Goal: Transaction & Acquisition: Purchase product/service

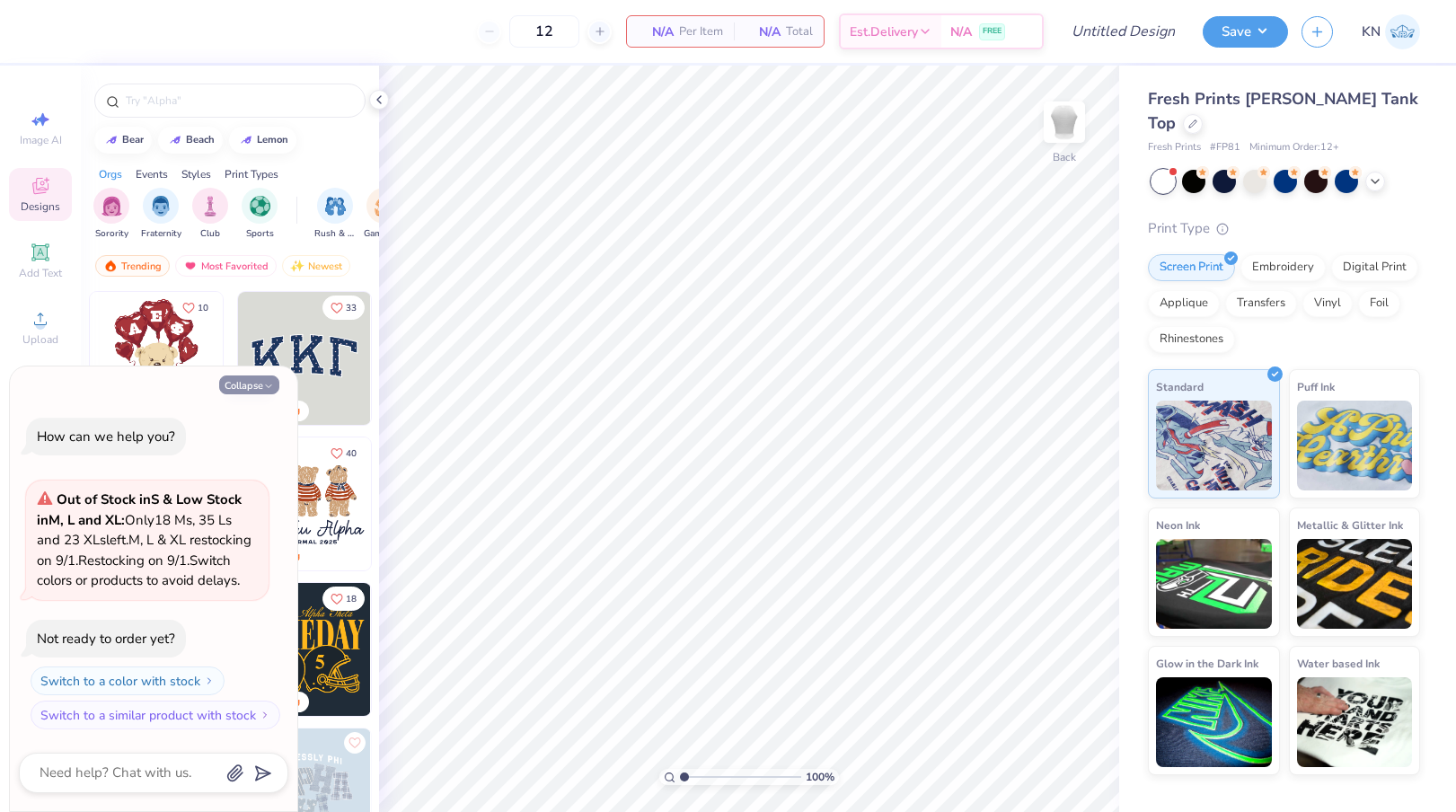
click at [259, 376] on button "Collapse" at bounding box center [248, 385] width 61 height 19
type textarea "x"
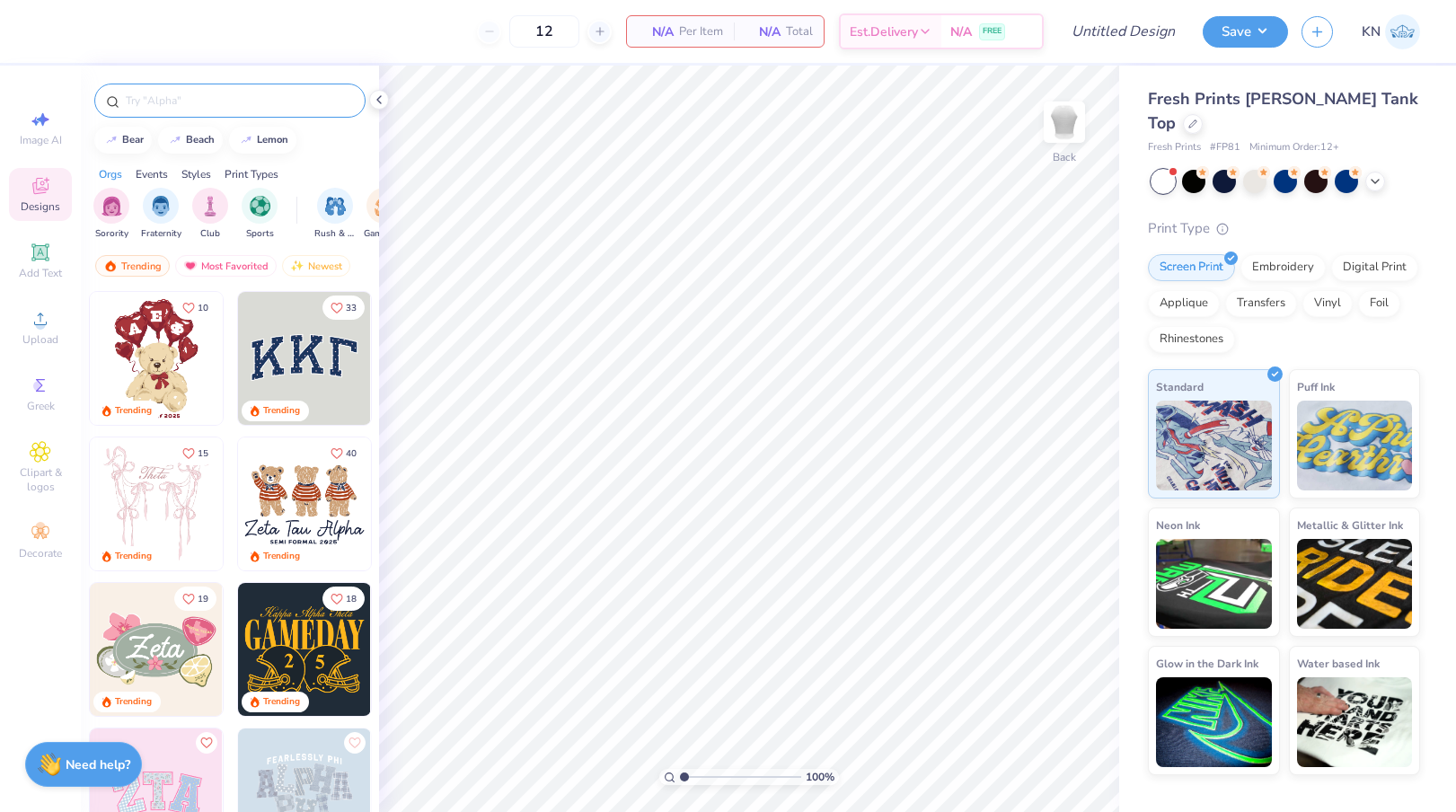
click at [218, 101] on input "text" at bounding box center [239, 100] width 230 height 18
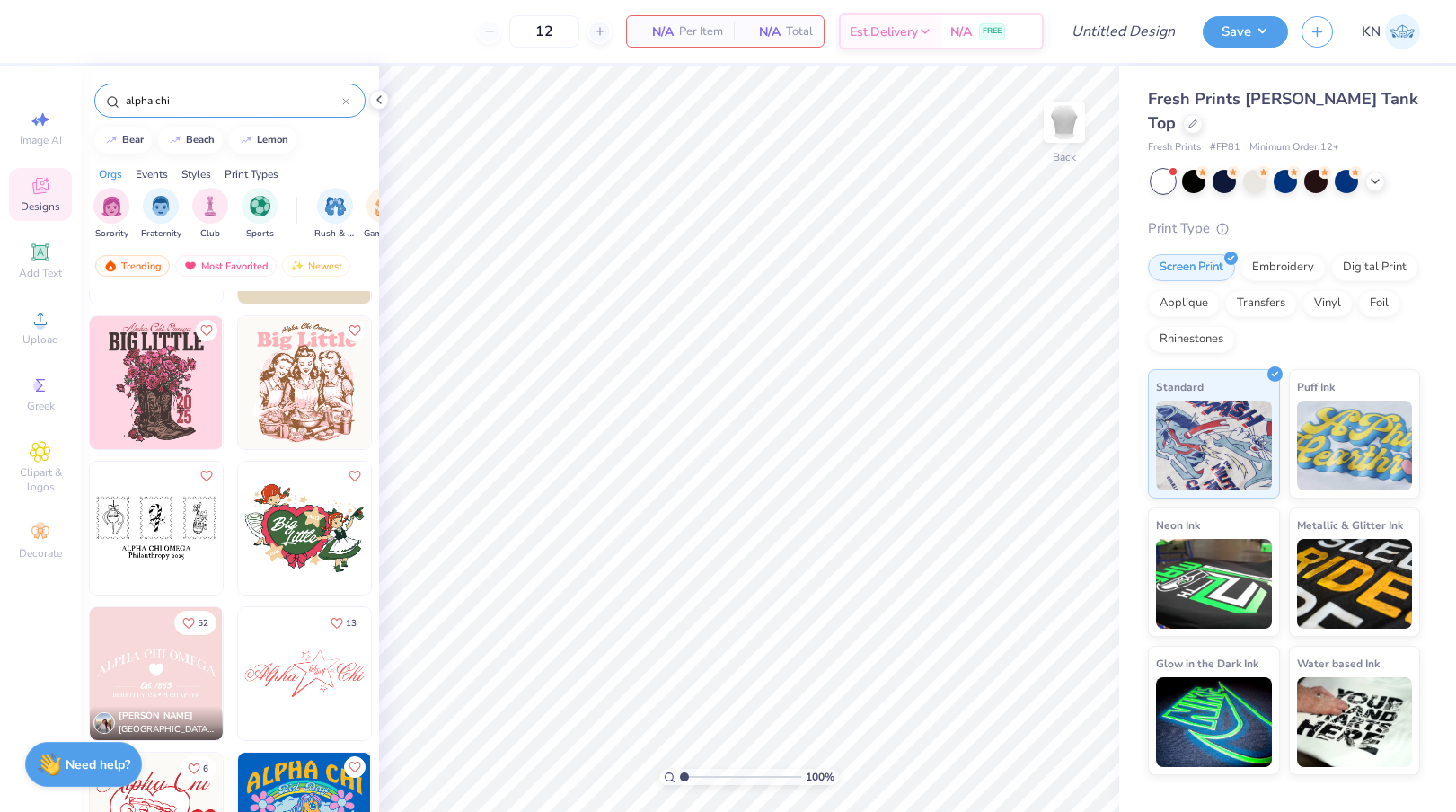
scroll to position [3628, 0]
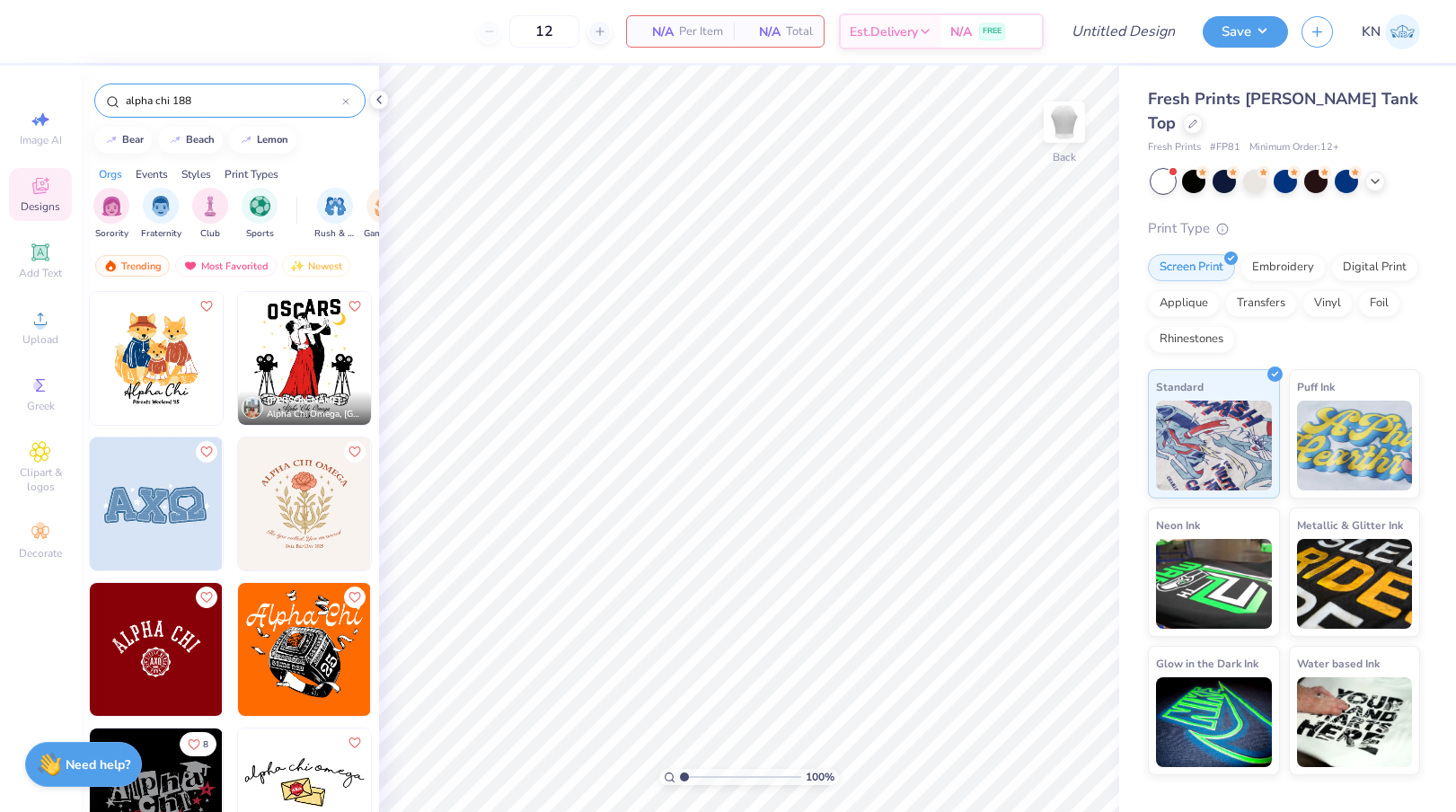
type input "alpha chi 1885"
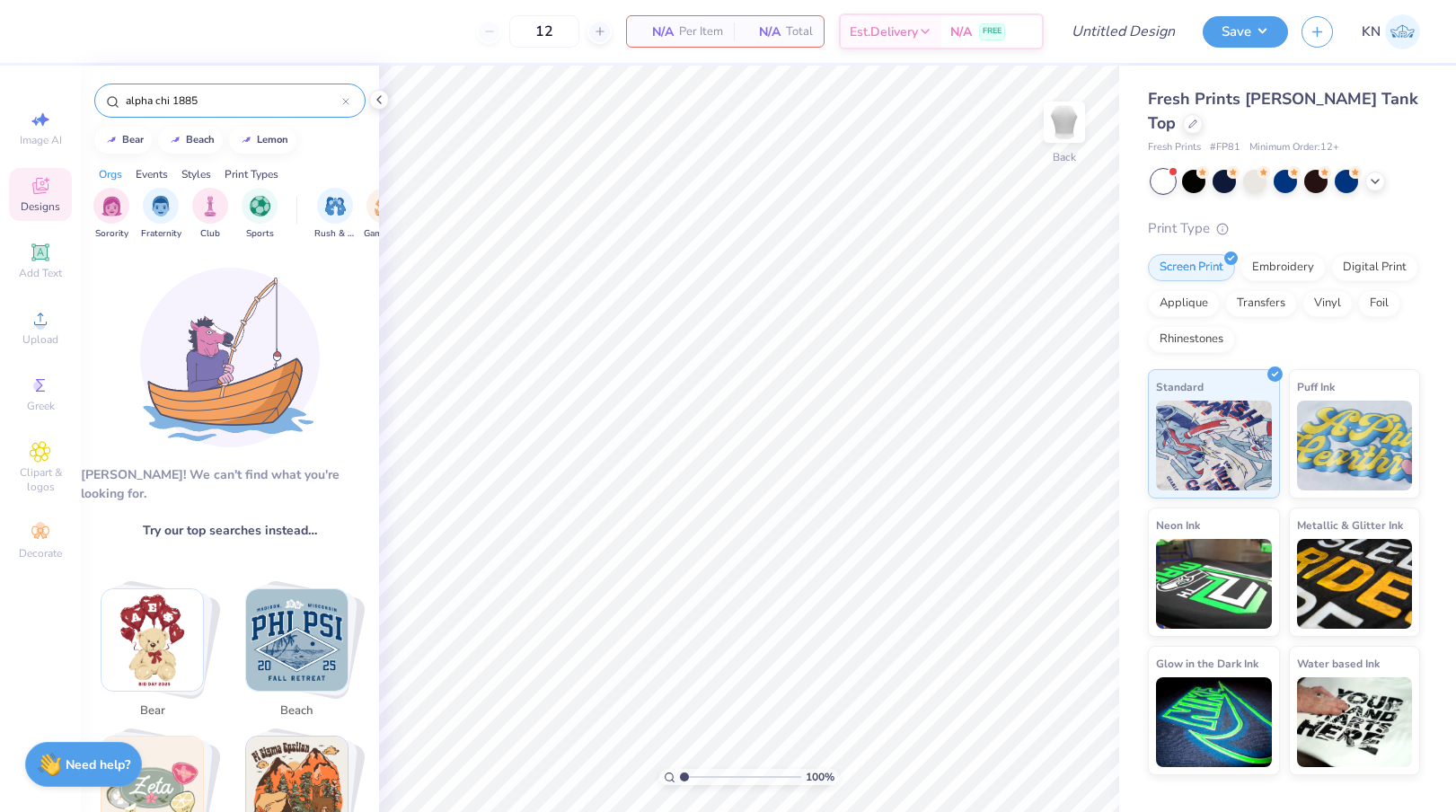
click at [347, 100] on icon at bounding box center [345, 100] width 5 height 5
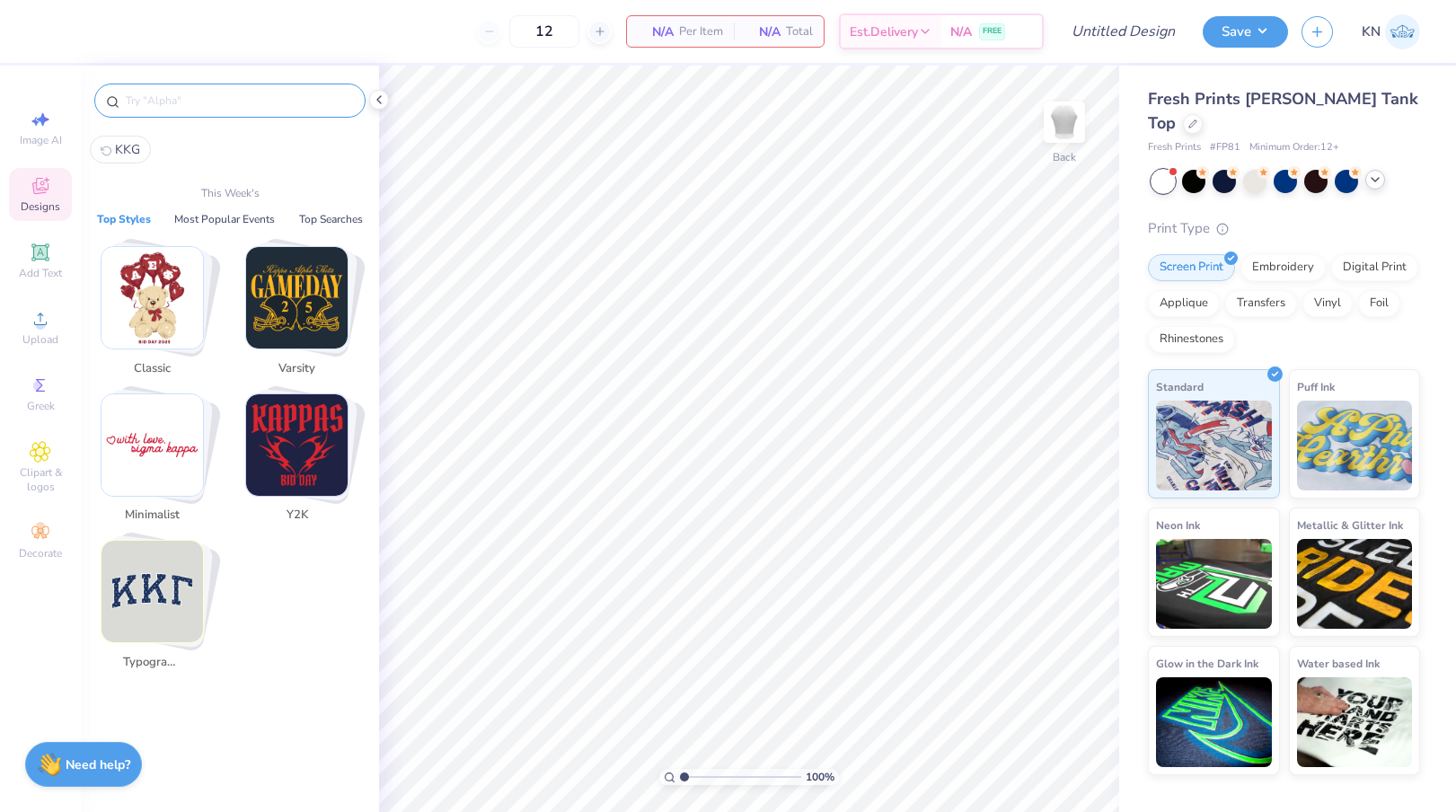
click at [1377, 172] on icon at bounding box center [1375, 179] width 14 height 14
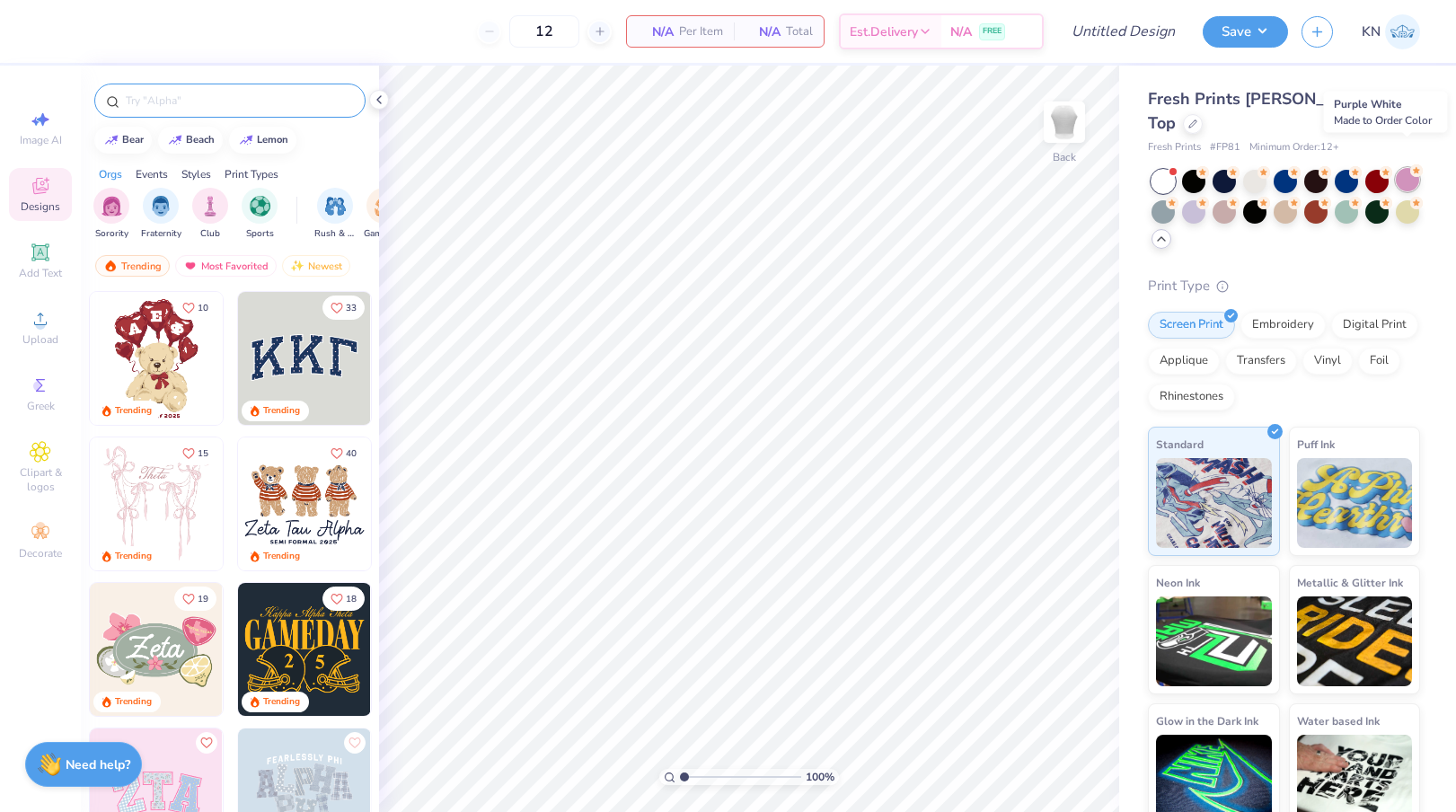
click at [1405, 168] on div at bounding box center [1406, 179] width 23 height 23
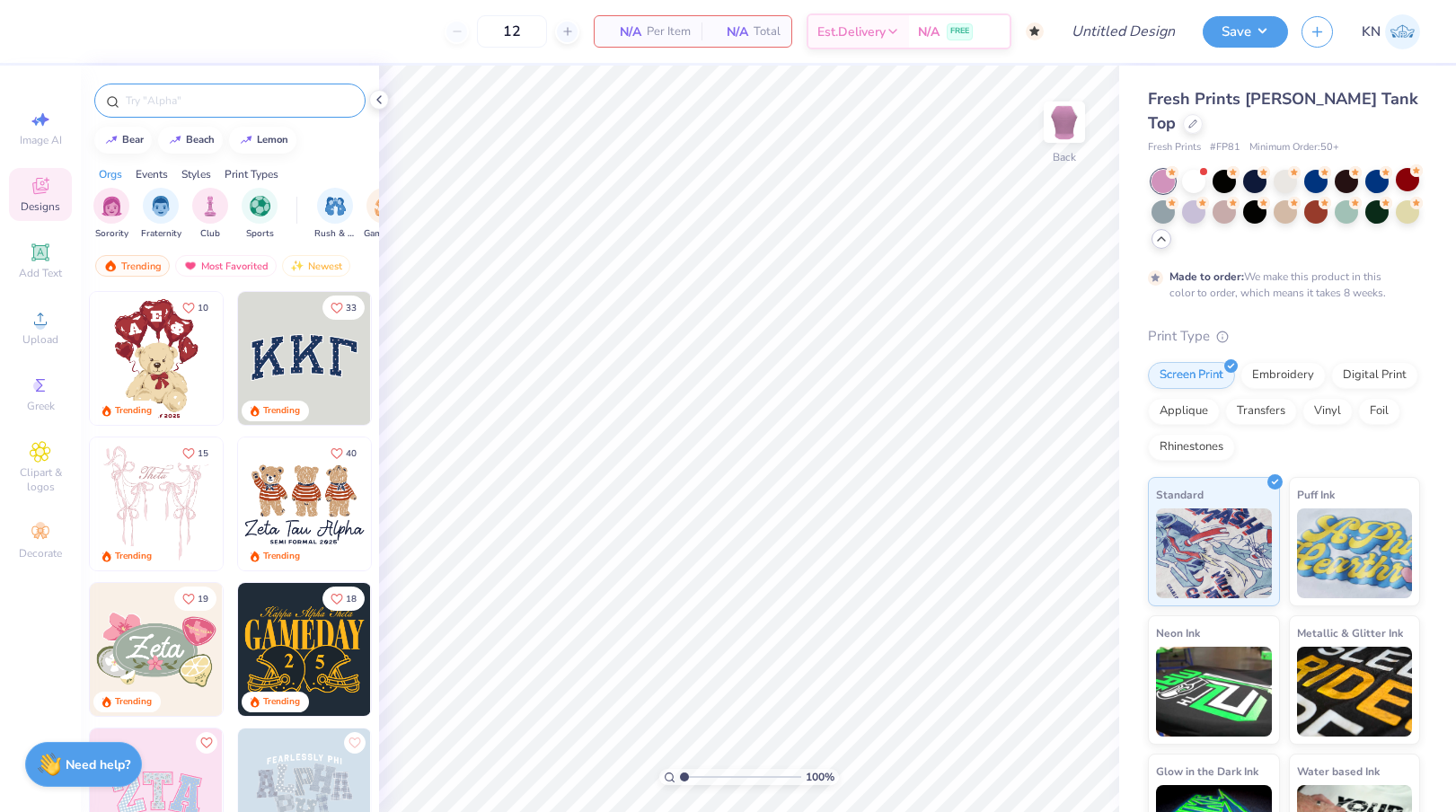
type input "50"
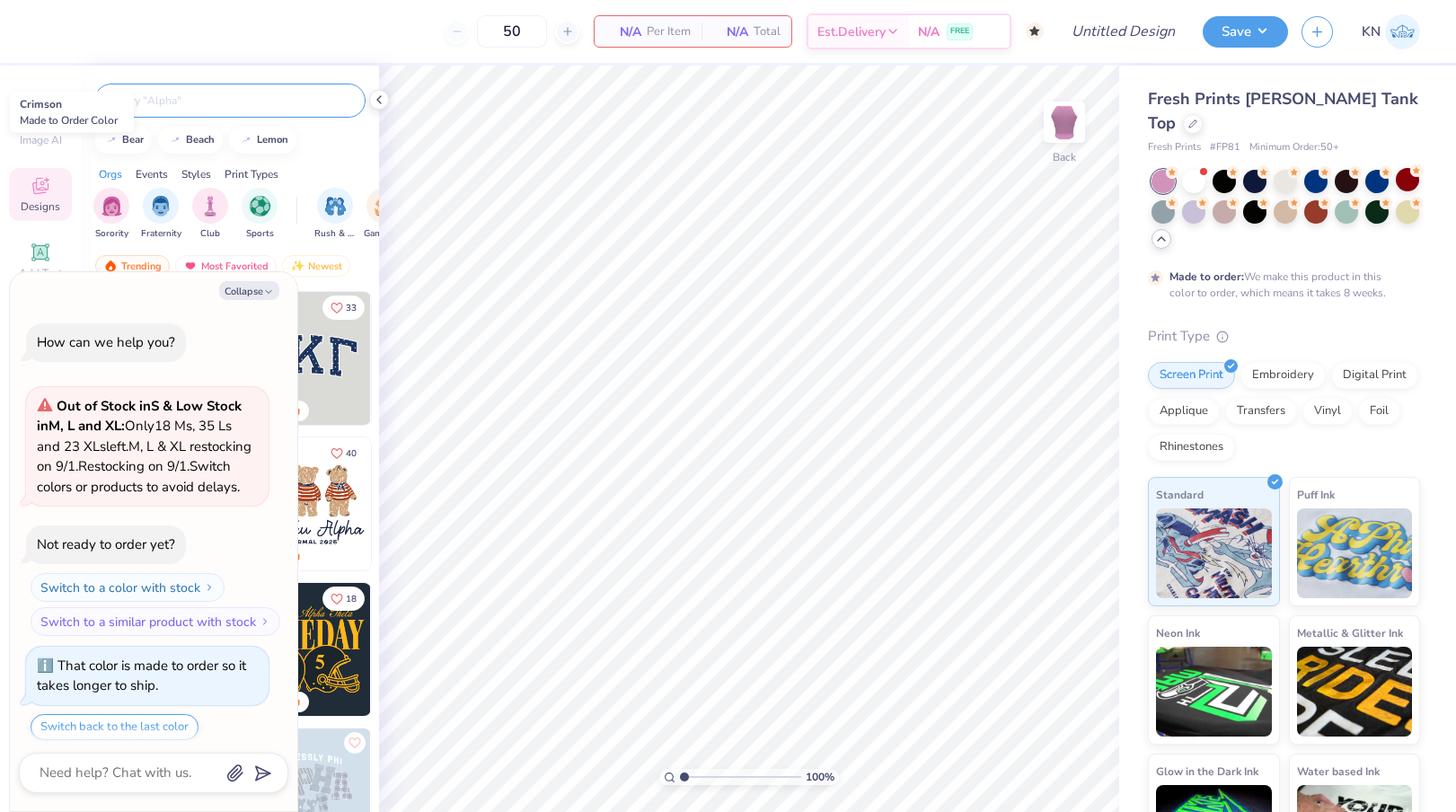
scroll to position [76, 0]
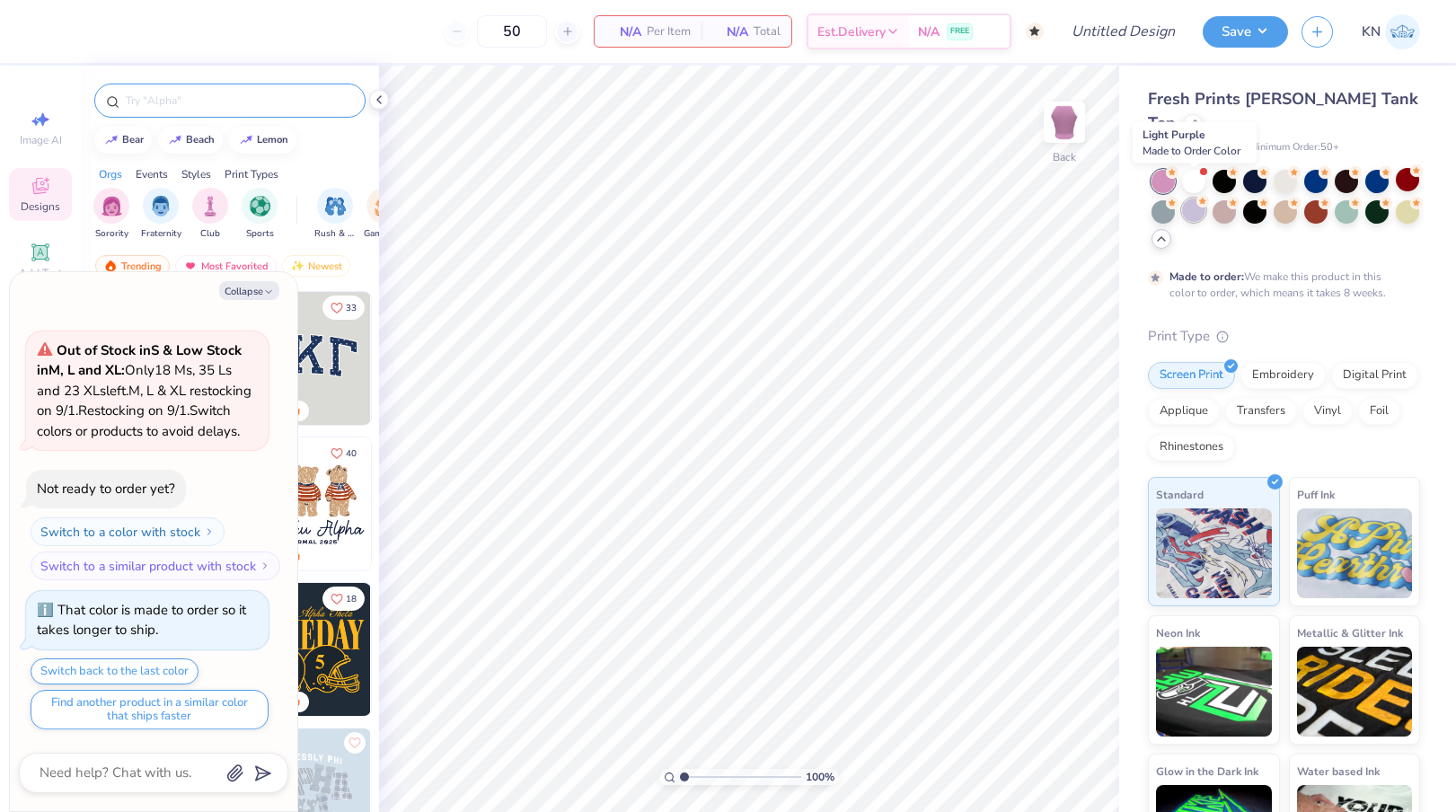
click at [1199, 199] on div at bounding box center [1193, 210] width 23 height 23
click at [1226, 199] on div at bounding box center [1223, 210] width 23 height 23
click at [1159, 229] on div at bounding box center [1161, 239] width 20 height 20
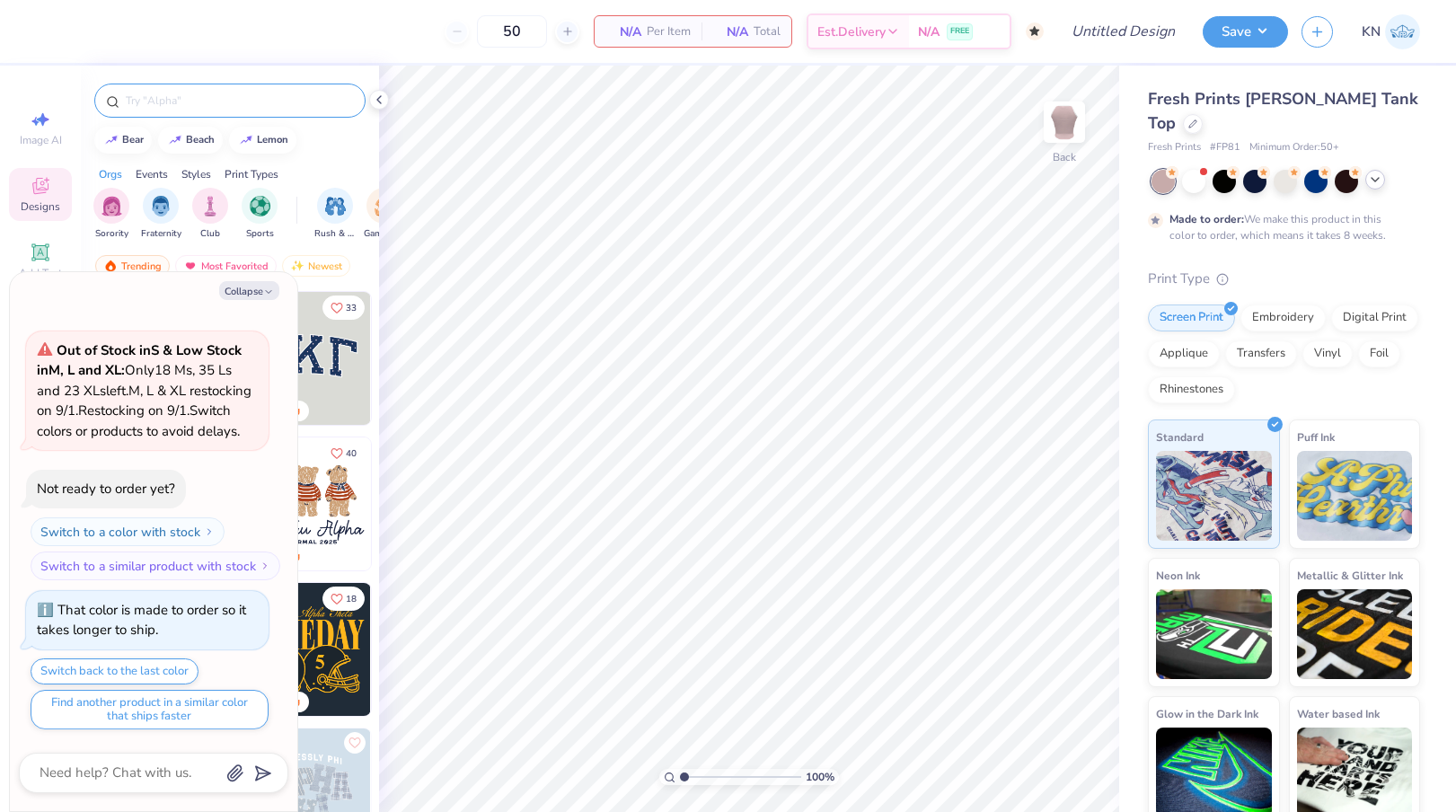
click at [1375, 172] on icon at bounding box center [1375, 179] width 14 height 14
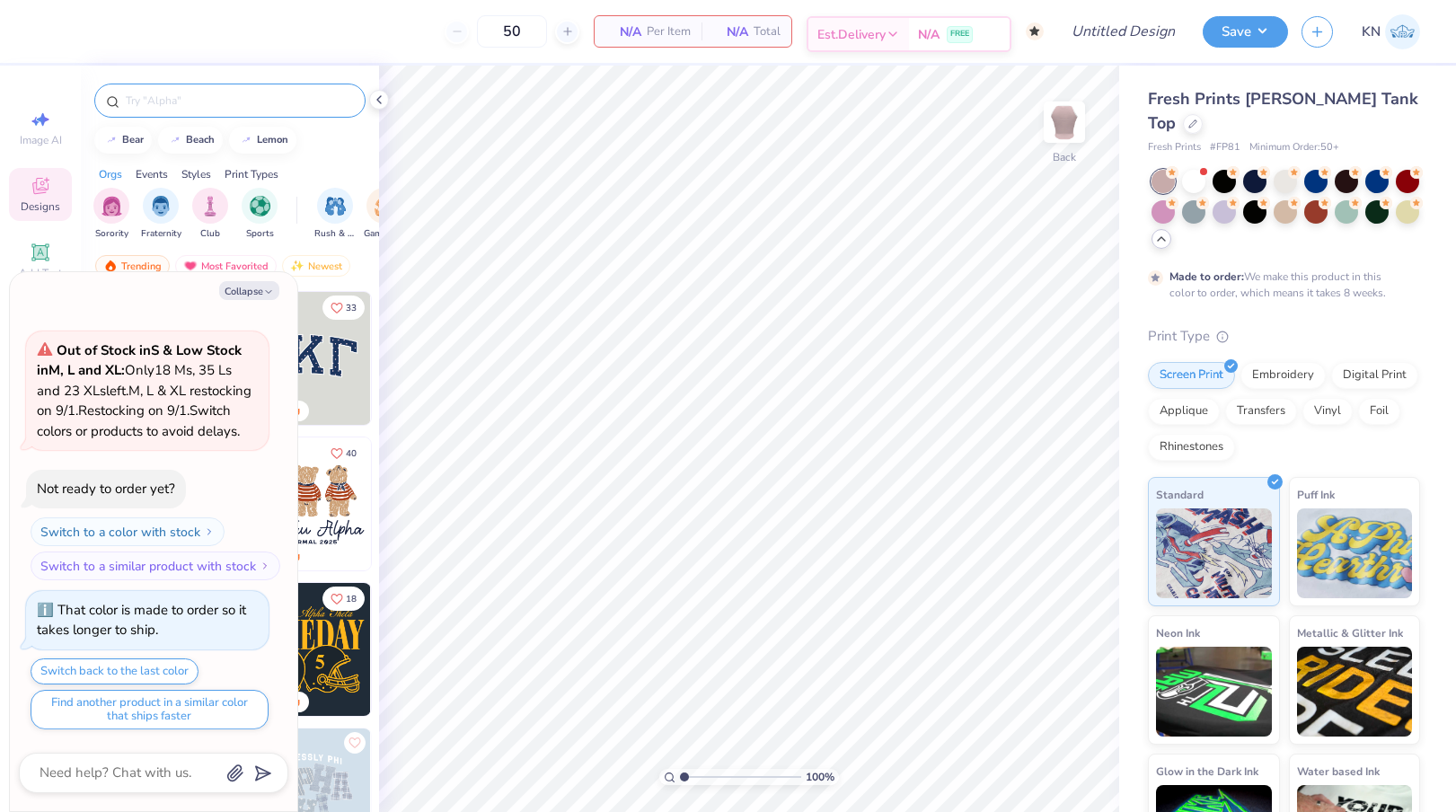
type textarea "x"
